Goal: Information Seeking & Learning: Check status

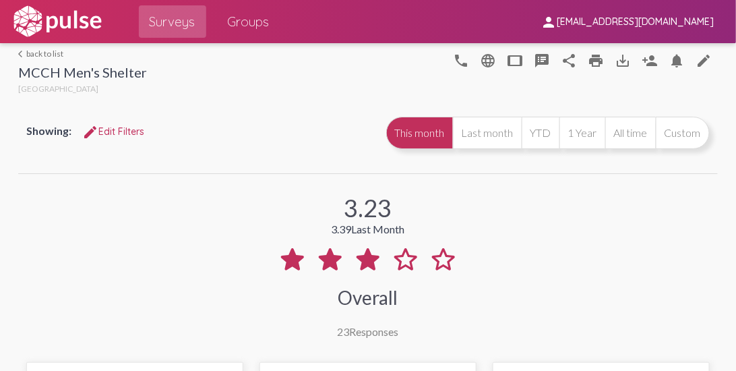
scroll to position [654, 0]
